Goal: Complete application form

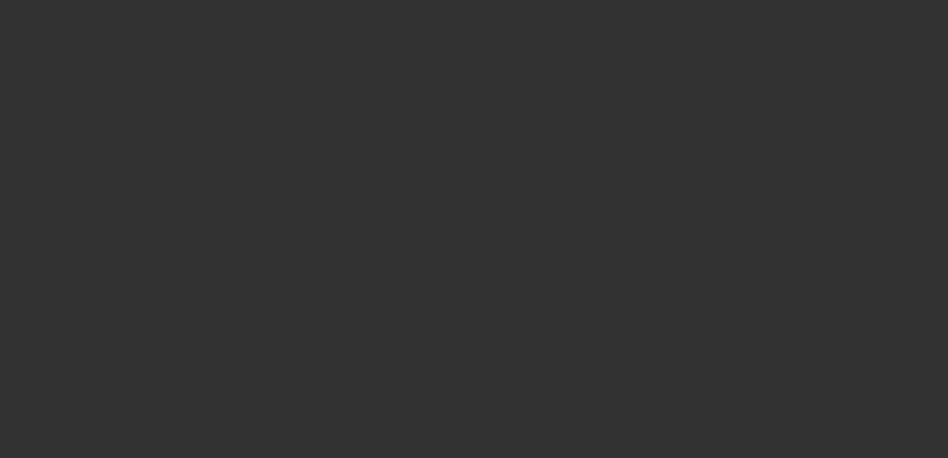
select select "0"
select select "3"
select select "0"
select select "6"
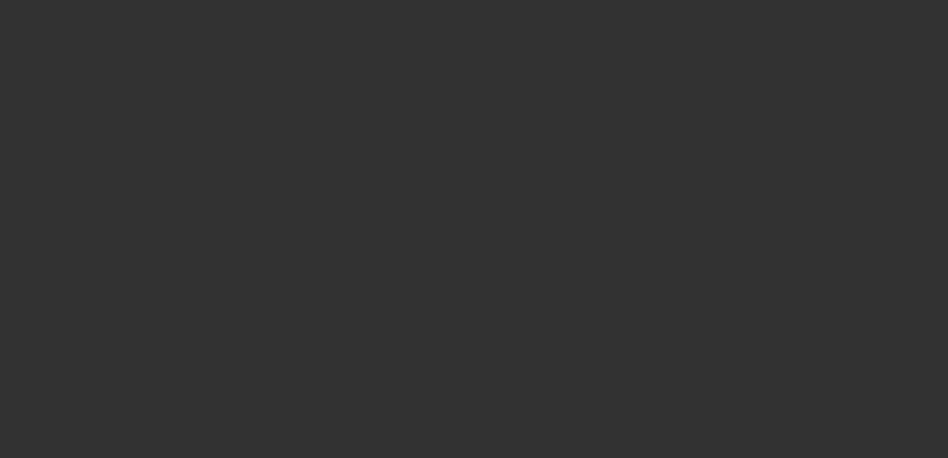
select select "0"
select select "3"
select select "0"
select select "6"
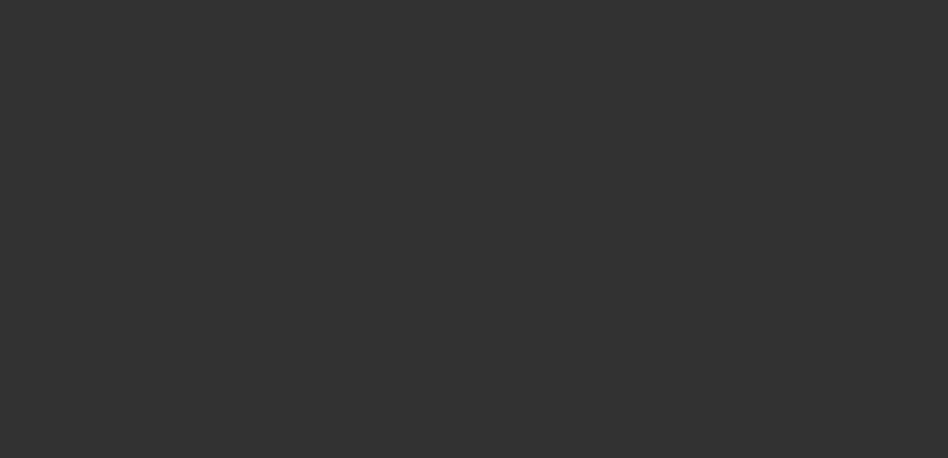
select select "0"
select select "3"
select select "0"
select select "6"
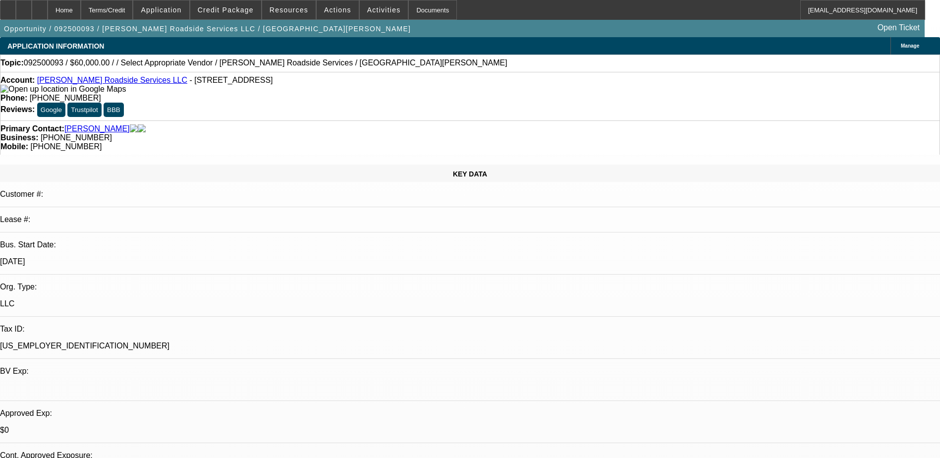
select select "0"
select select "2"
select select "0.1"
select select "4"
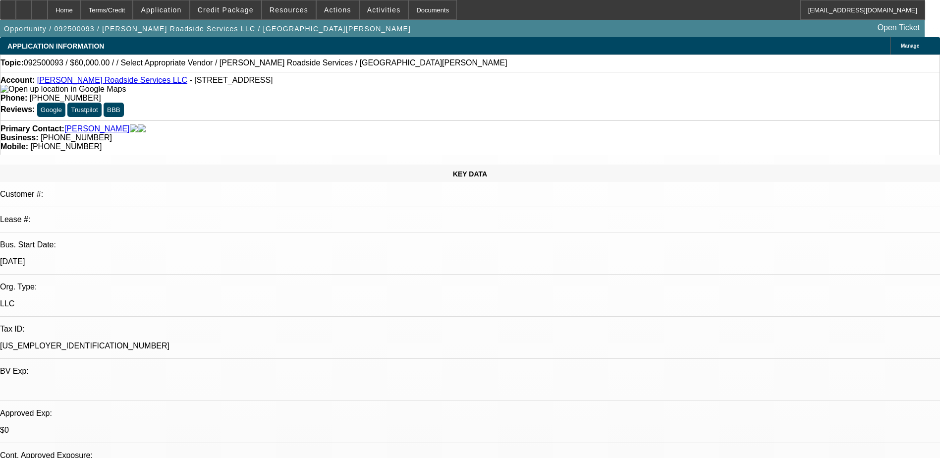
select select "0"
select select "2"
select select "0.1"
select select "4"
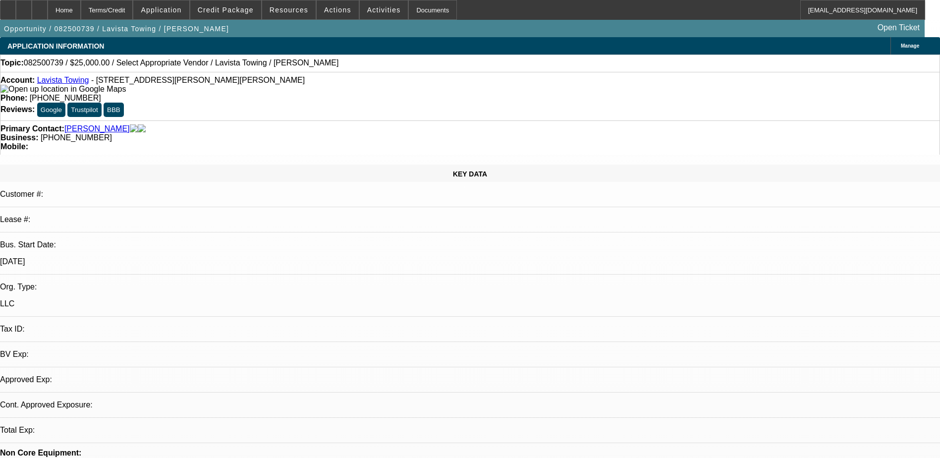
select select "0"
select select "2"
select select "0.1"
select select "4"
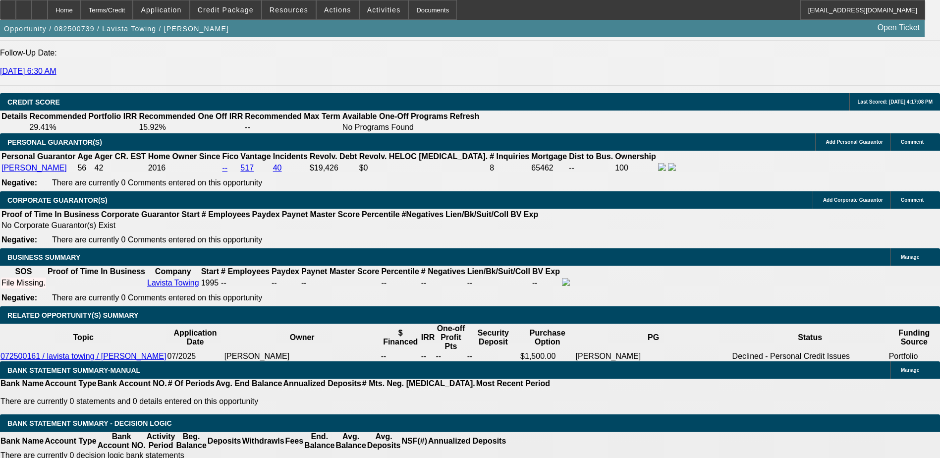
scroll to position [108, 0]
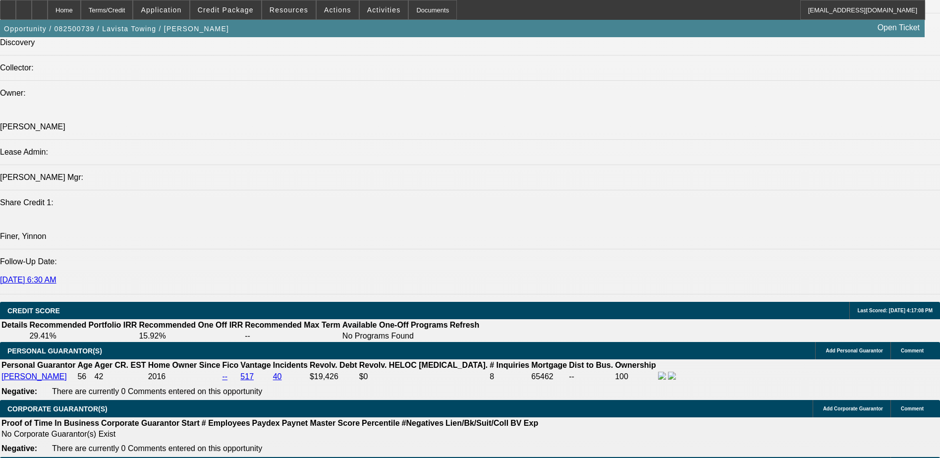
scroll to position [991, 0]
